Goal: Task Accomplishment & Management: Complete application form

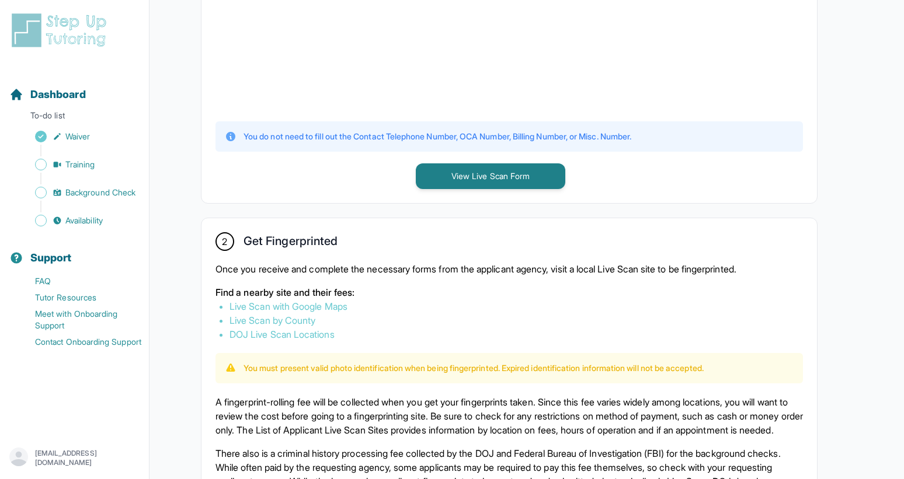
scroll to position [429, 0]
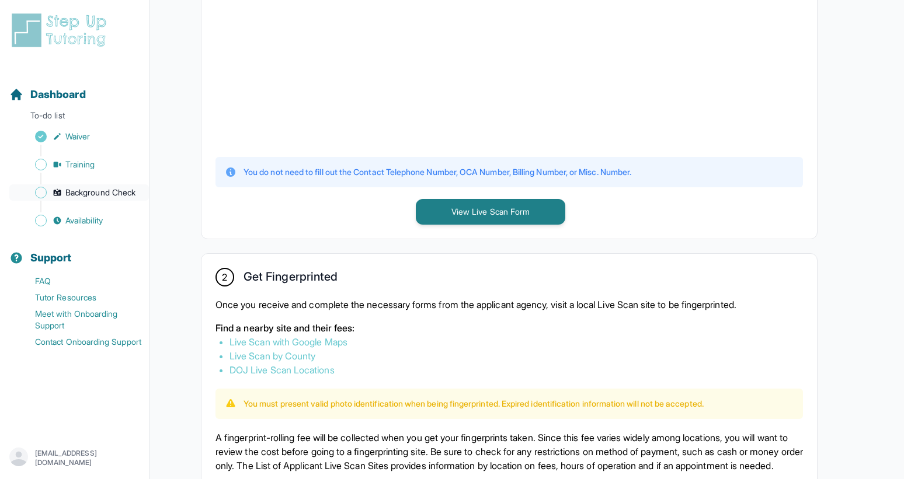
click at [77, 190] on span "Background Check" at bounding box center [100, 193] width 70 height 12
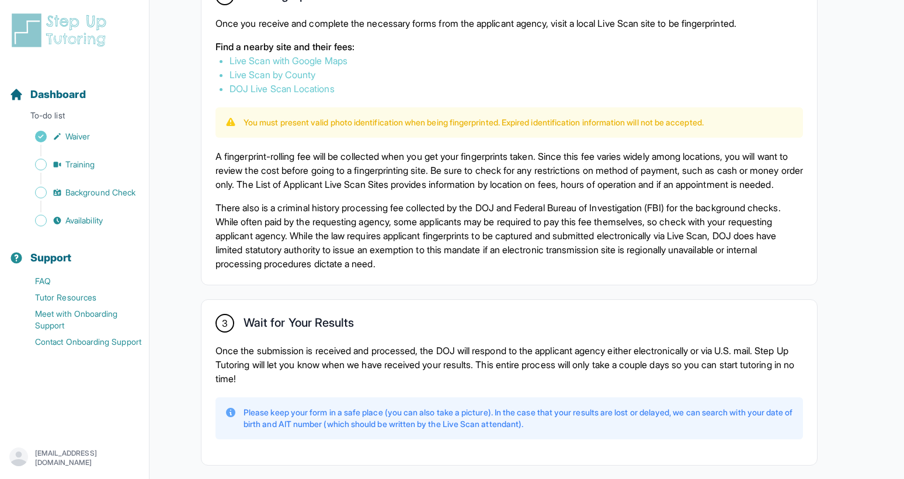
scroll to position [780, 0]
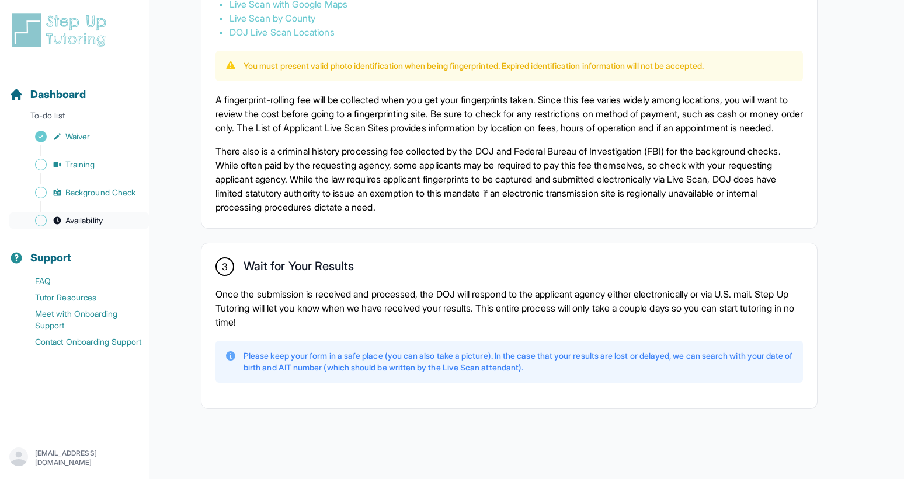
click at [93, 219] on span "Availability" at bounding box center [83, 221] width 37 height 12
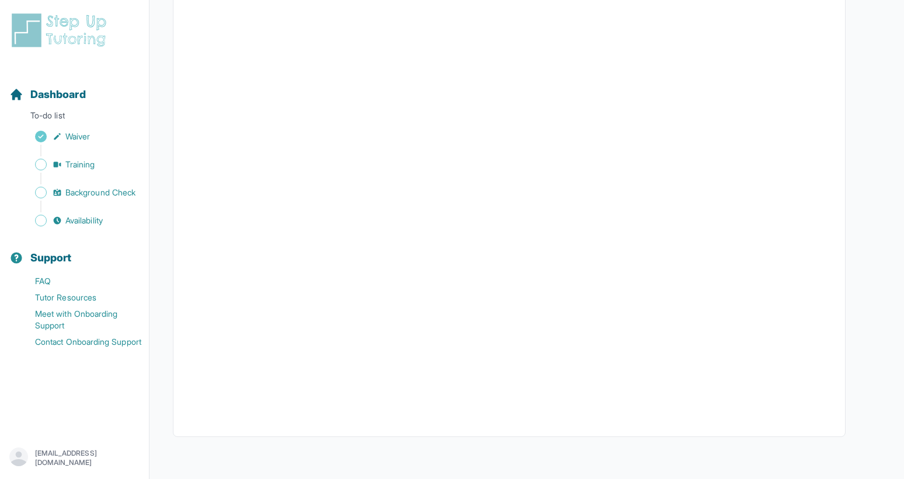
scroll to position [194, 0]
click at [84, 190] on span "Background Check" at bounding box center [100, 193] width 70 height 12
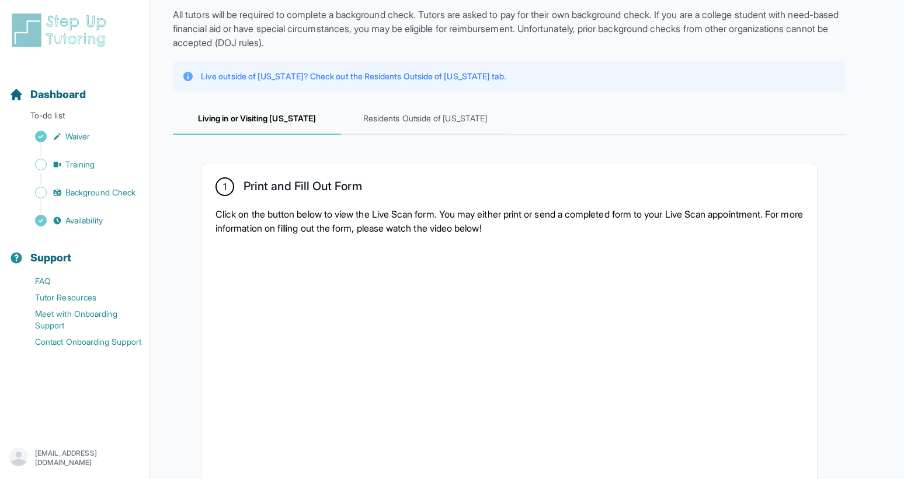
scroll to position [69, 0]
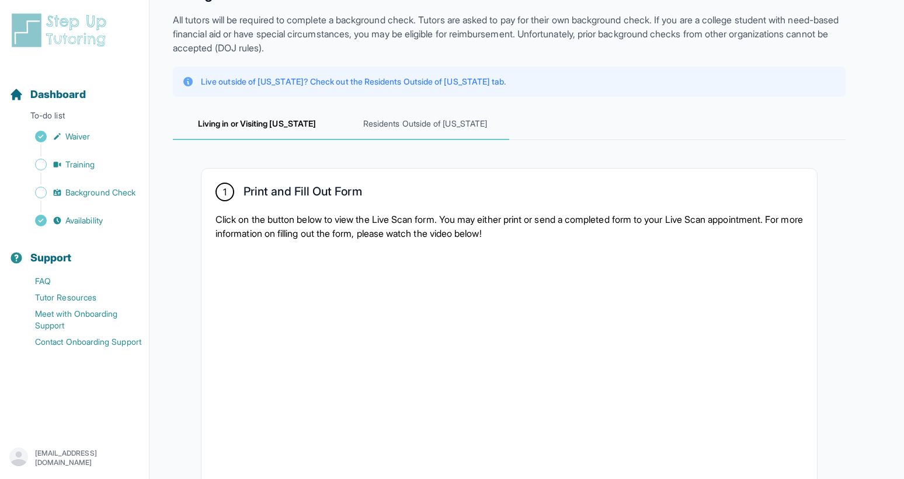
click at [411, 128] on span "Residents Outside of [US_STATE]" at bounding box center [425, 125] width 168 height 32
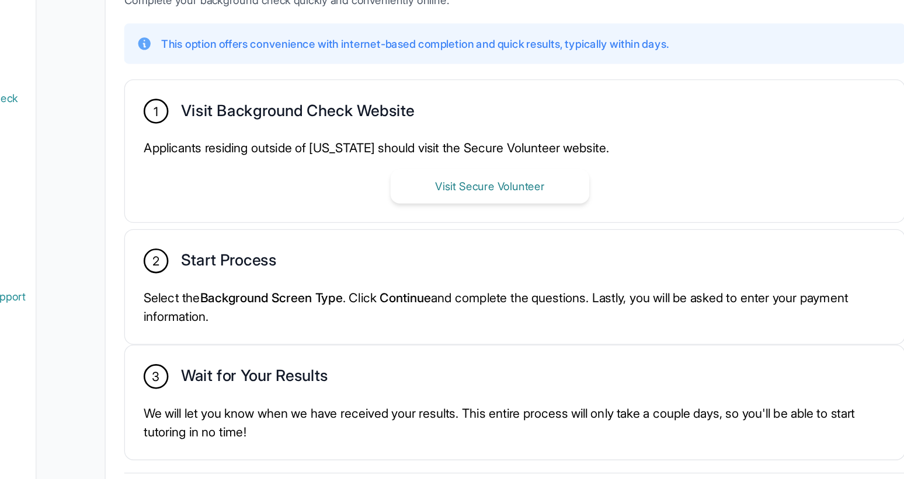
scroll to position [183, 0]
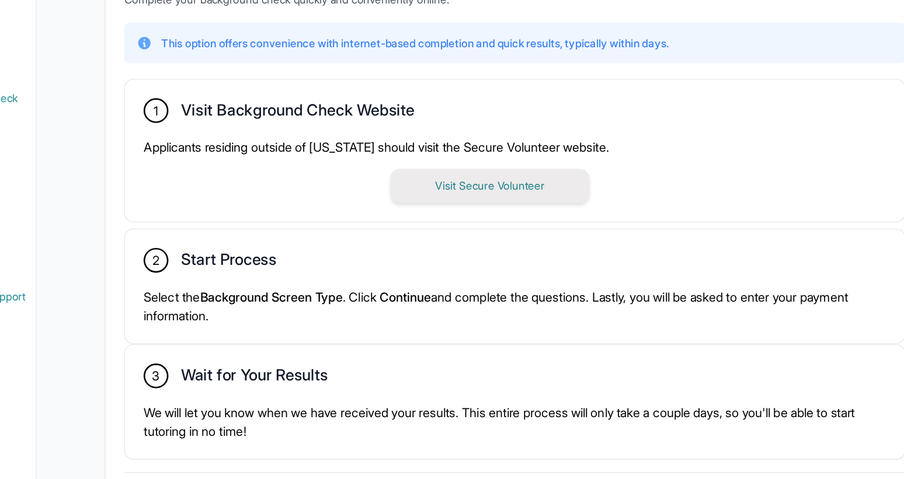
click at [468, 258] on button "Visit Secure Volunteer" at bounding box center [490, 259] width 149 height 26
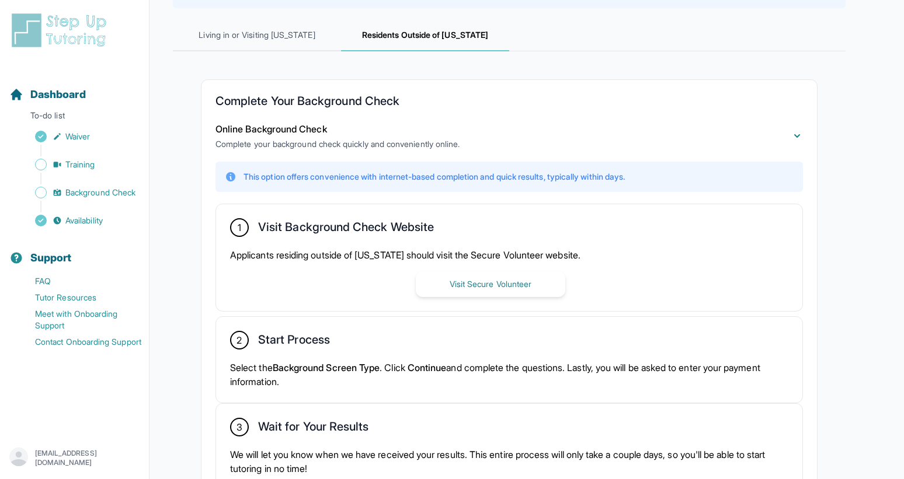
scroll to position [0, 0]
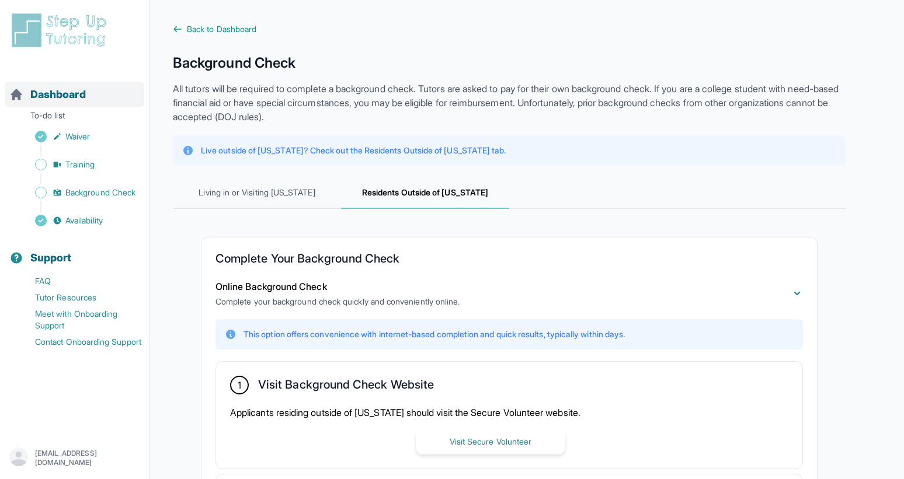
click at [72, 100] on span "Dashboard" at bounding box center [57, 94] width 55 height 16
